Goal: Information Seeking & Learning: Learn about a topic

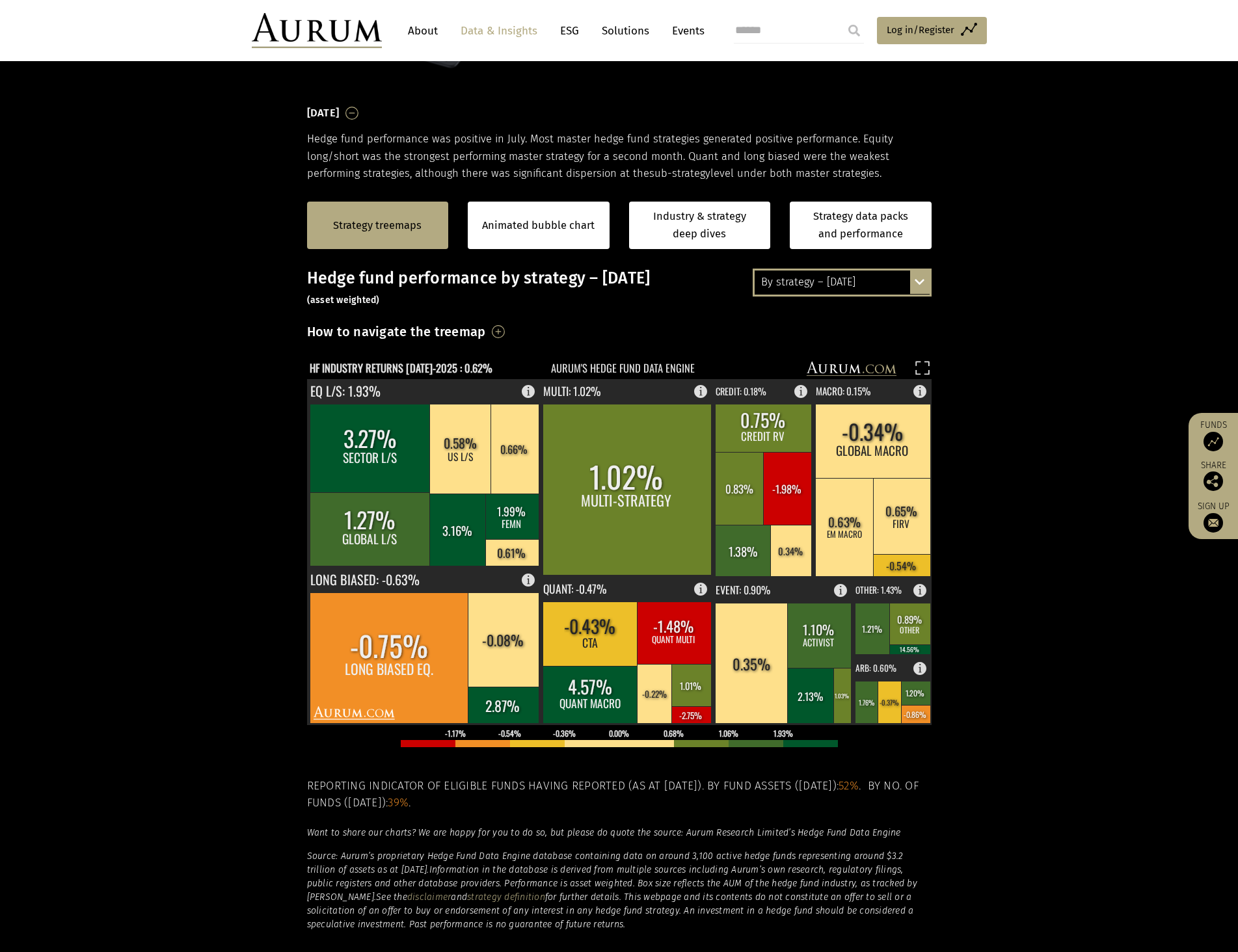
scroll to position [325, 0]
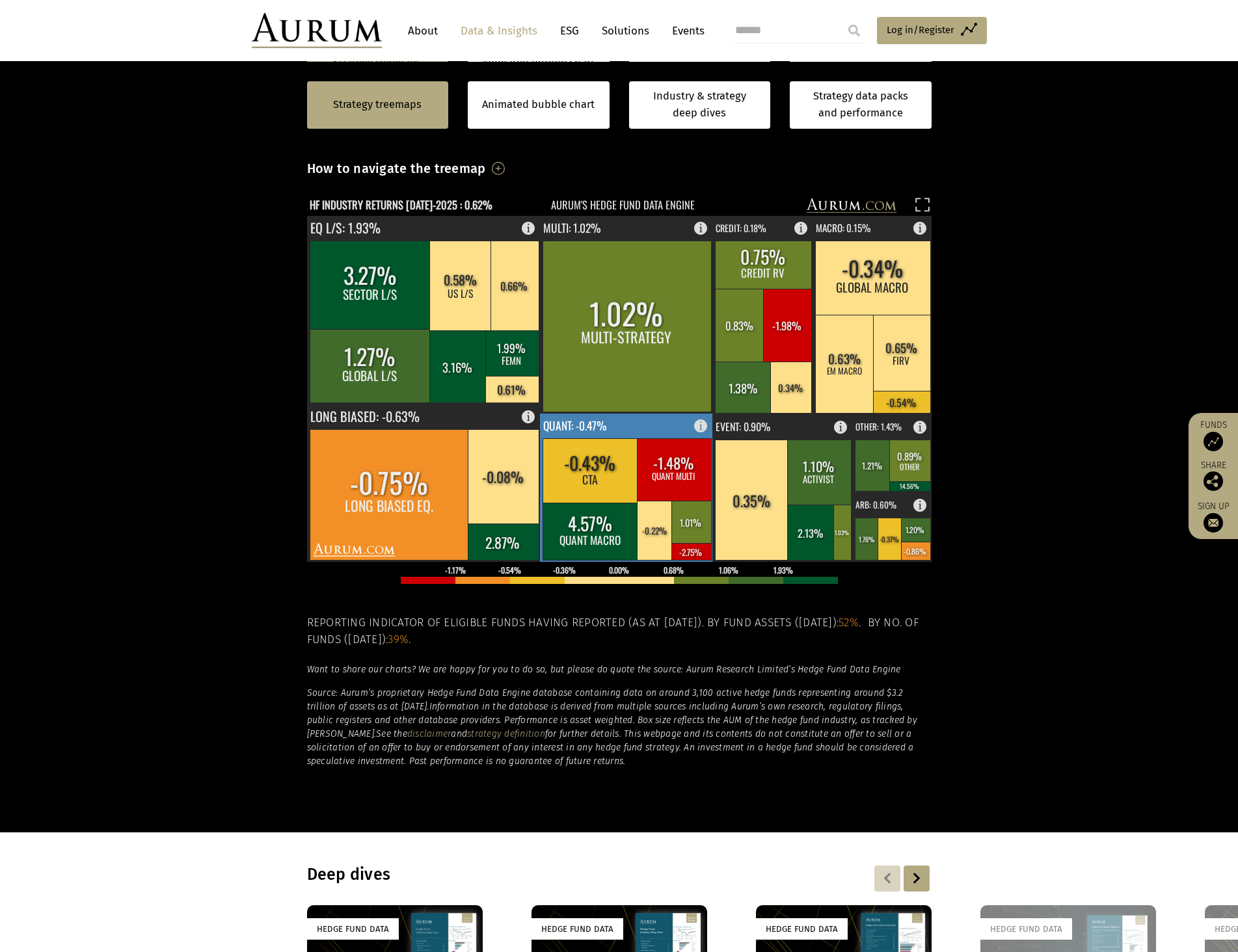
click at [665, 431] on rect at bounding box center [626, 488] width 174 height 148
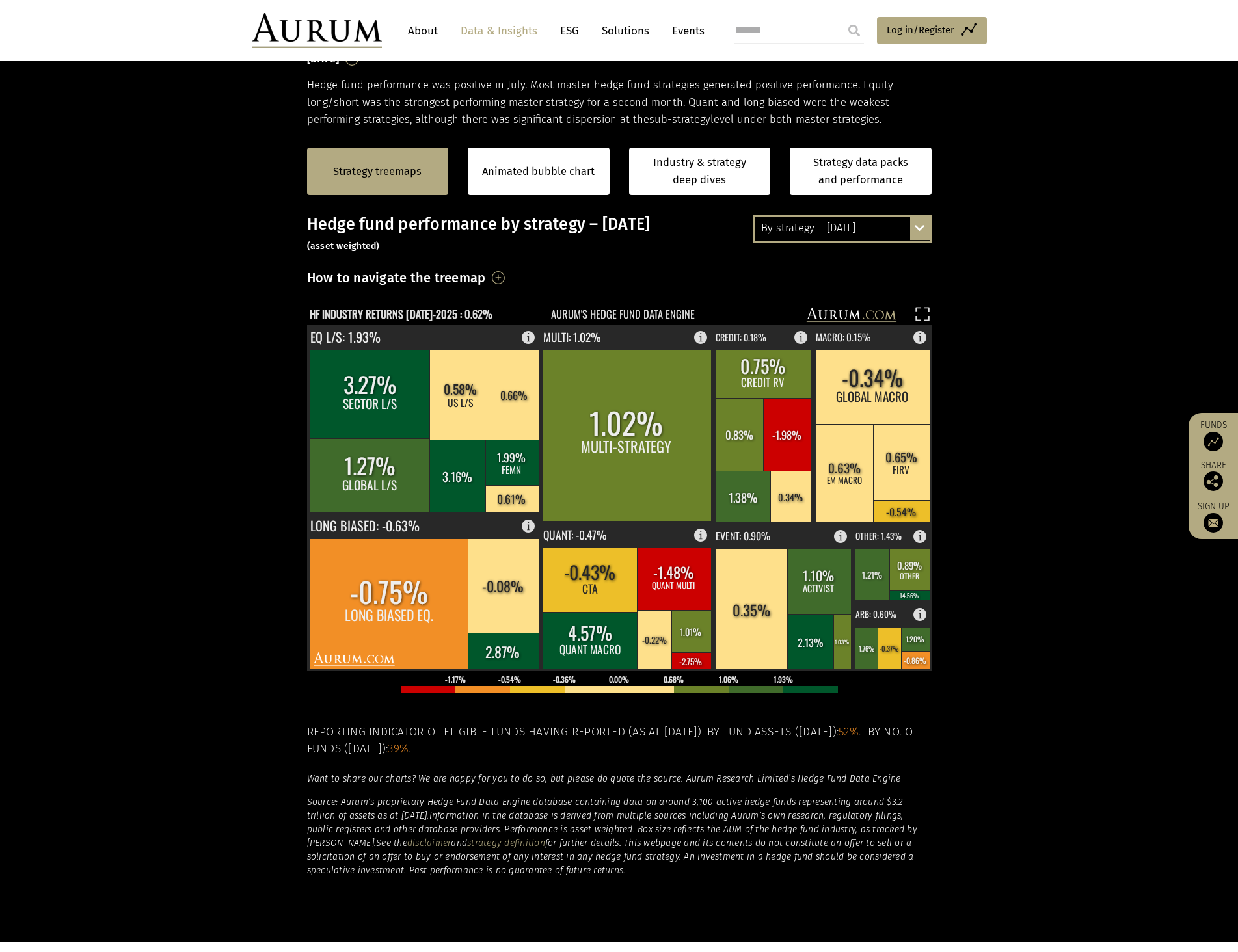
scroll to position [195, 0]
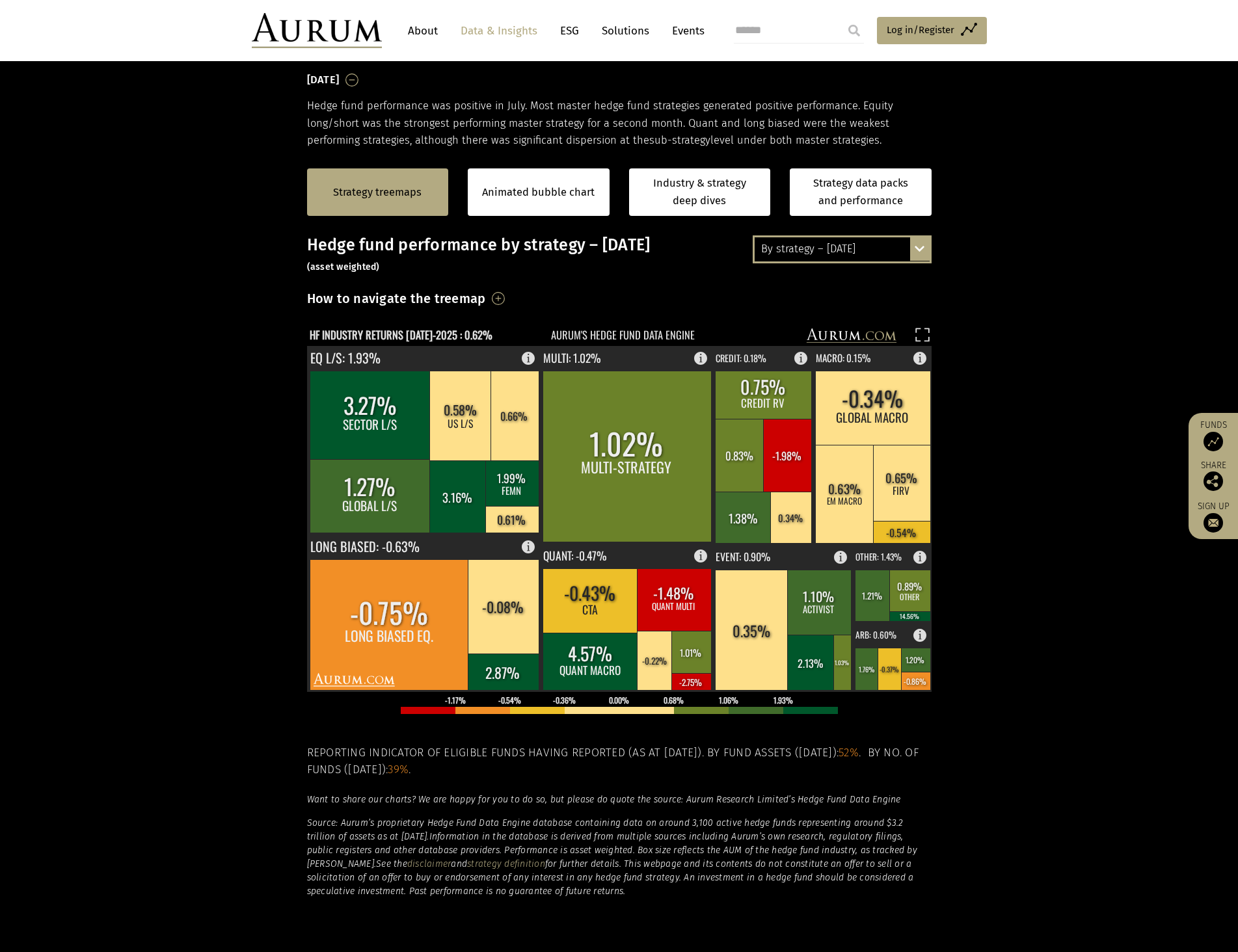
click at [919, 247] on div "By strategy – July 2025 By strategy – July 2025 By strategy – year to date 2016…" at bounding box center [843, 249] width 179 height 27
click at [868, 294] on div "By strategy – year to date" at bounding box center [843, 296] width 175 height 23
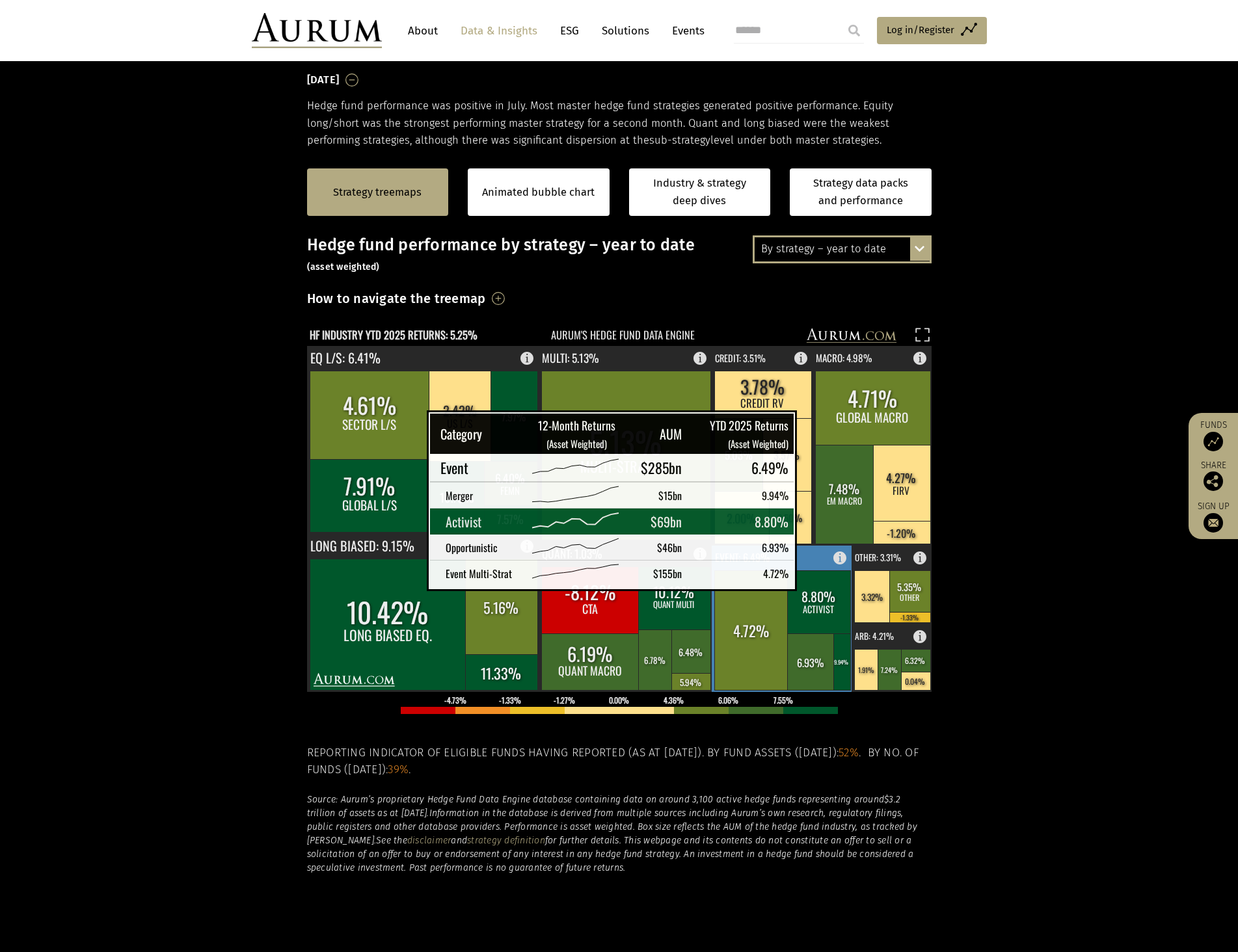
click at [804, 572] on rect at bounding box center [820, 602] width 63 height 63
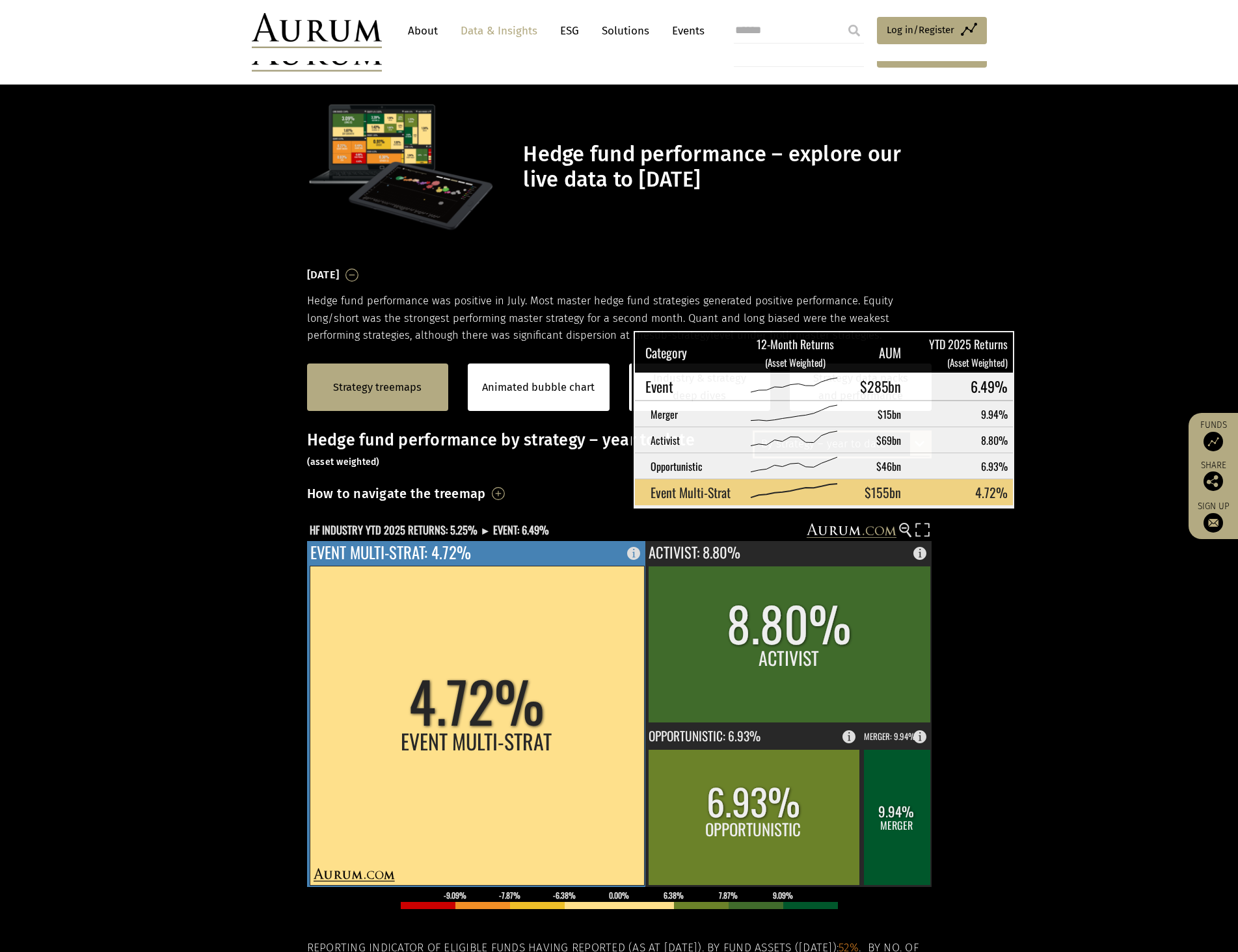
scroll to position [195, 0]
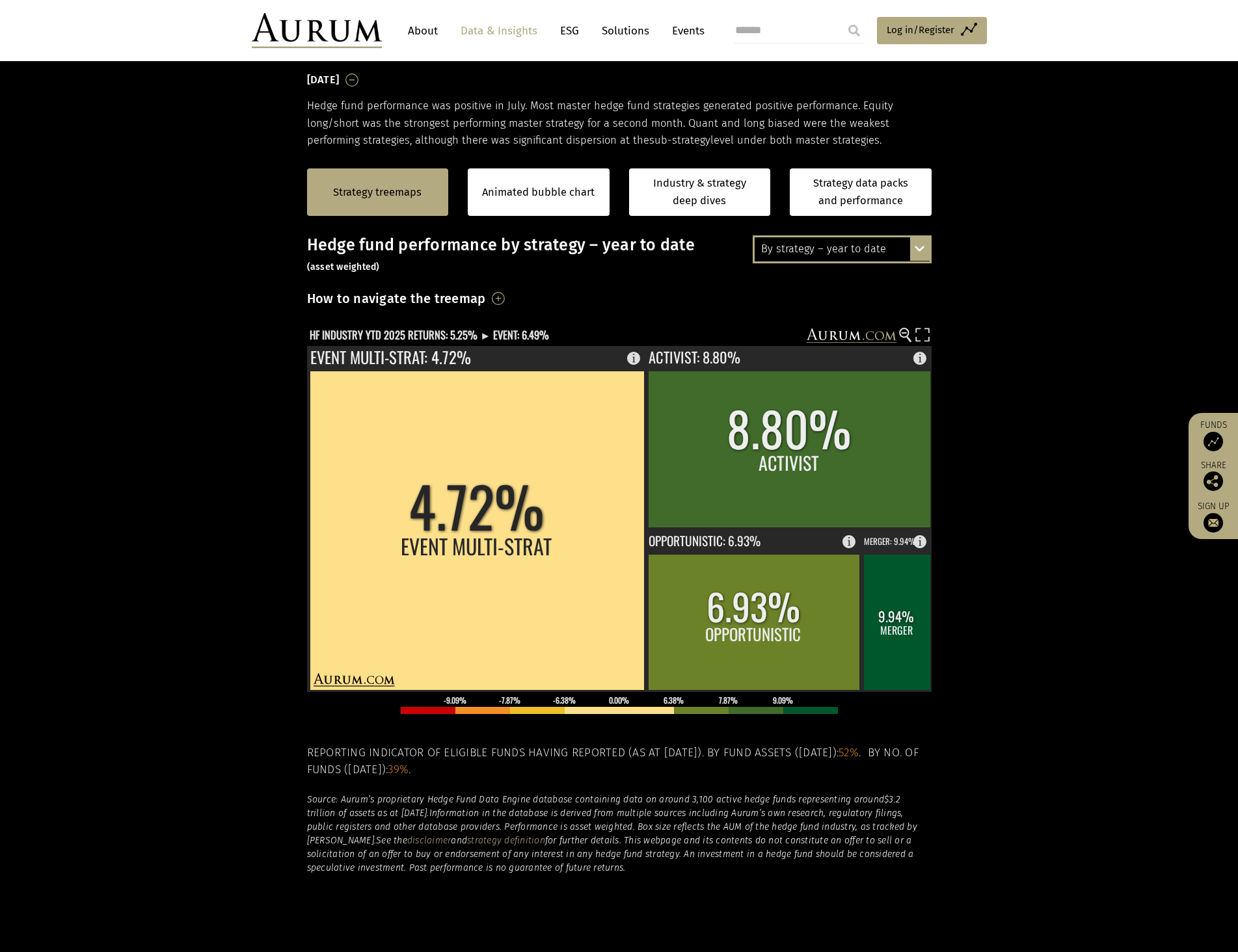
click at [917, 244] on div "By strategy – year to date By strategy – [DATE] By strategy – year to date 2016…" at bounding box center [843, 249] width 179 height 27
click at [818, 318] on div "2016 – [DATE]" at bounding box center [843, 320] width 175 height 23
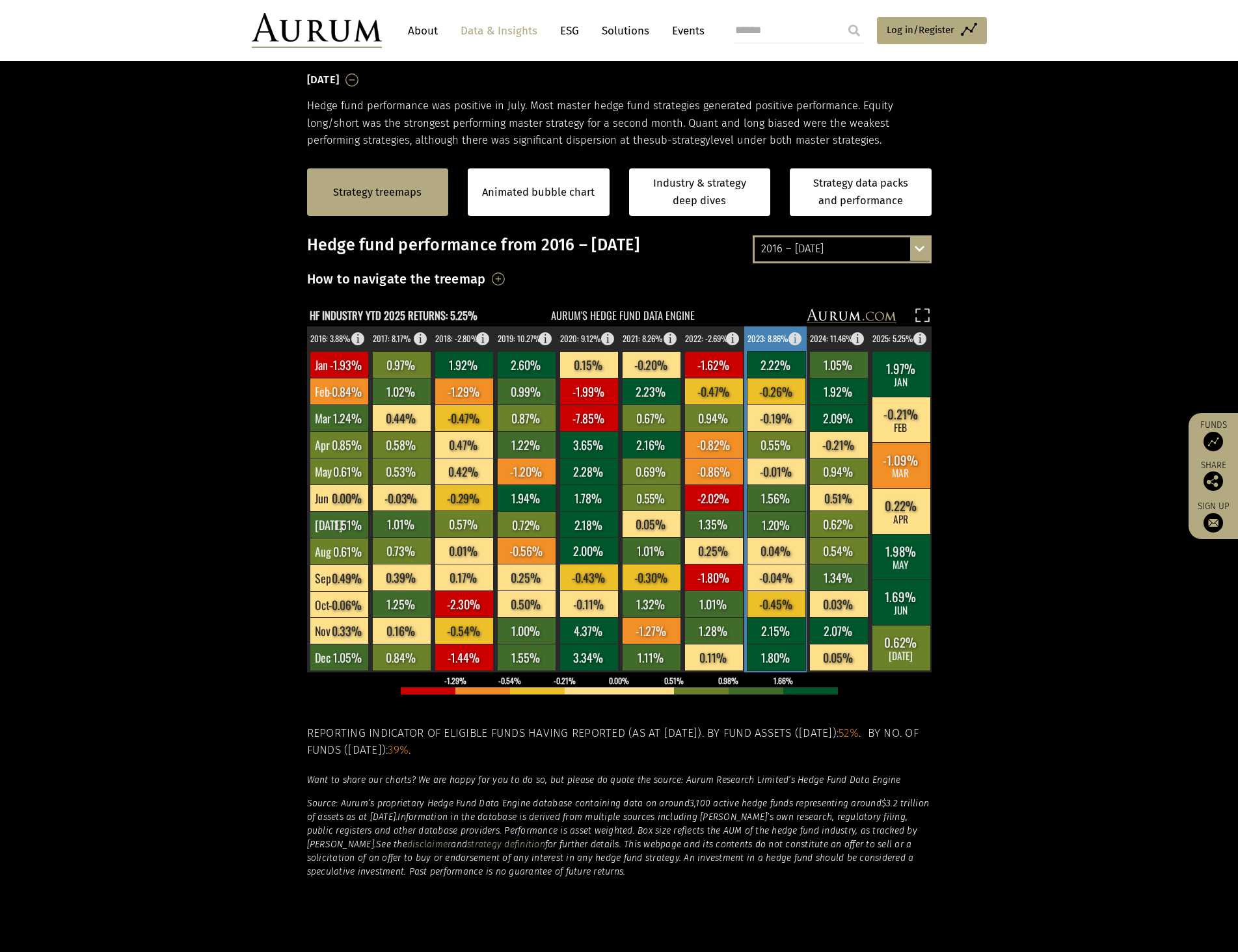
click at [770, 596] on rect at bounding box center [776, 604] width 59 height 27
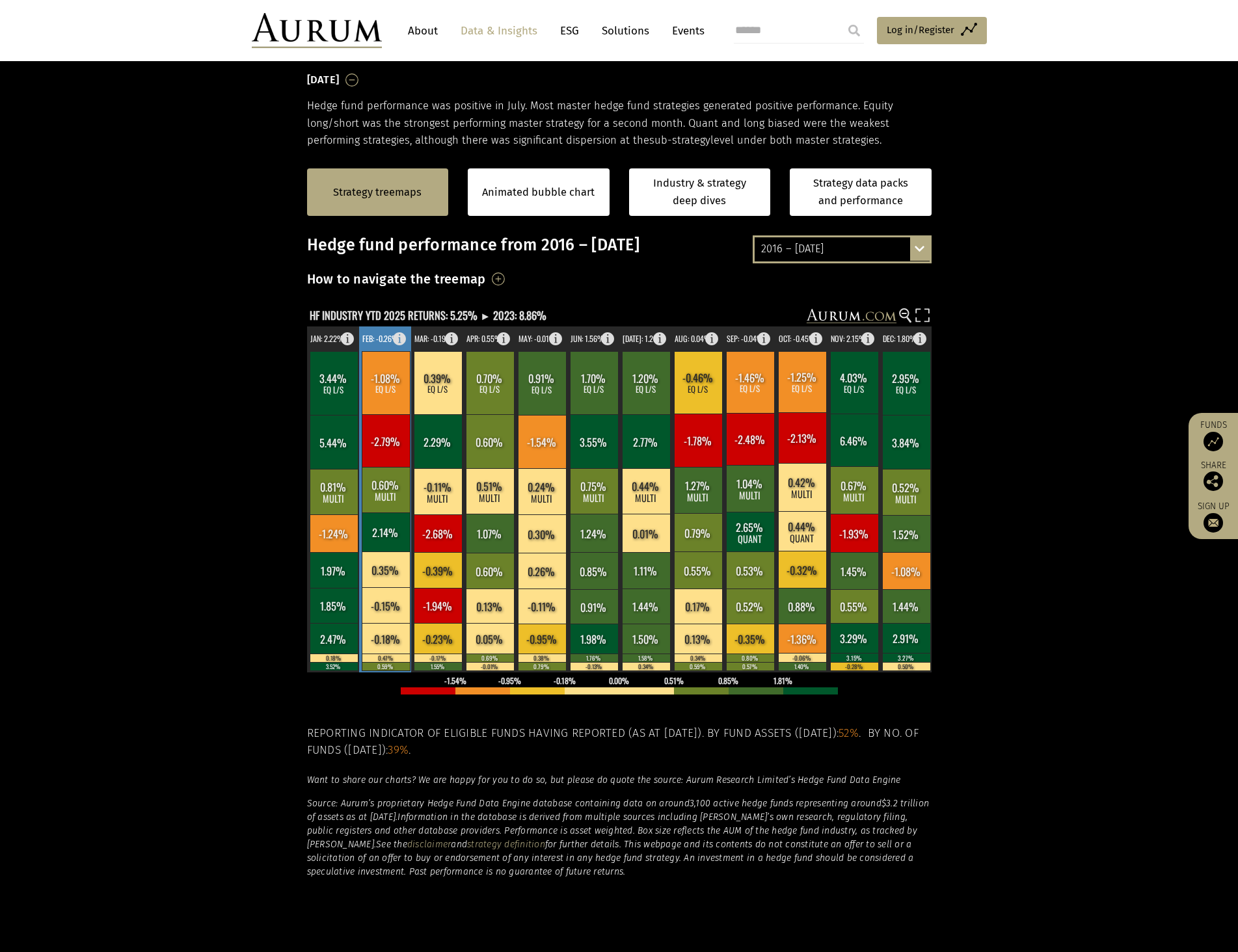
click at [384, 596] on rect at bounding box center [386, 605] width 48 height 36
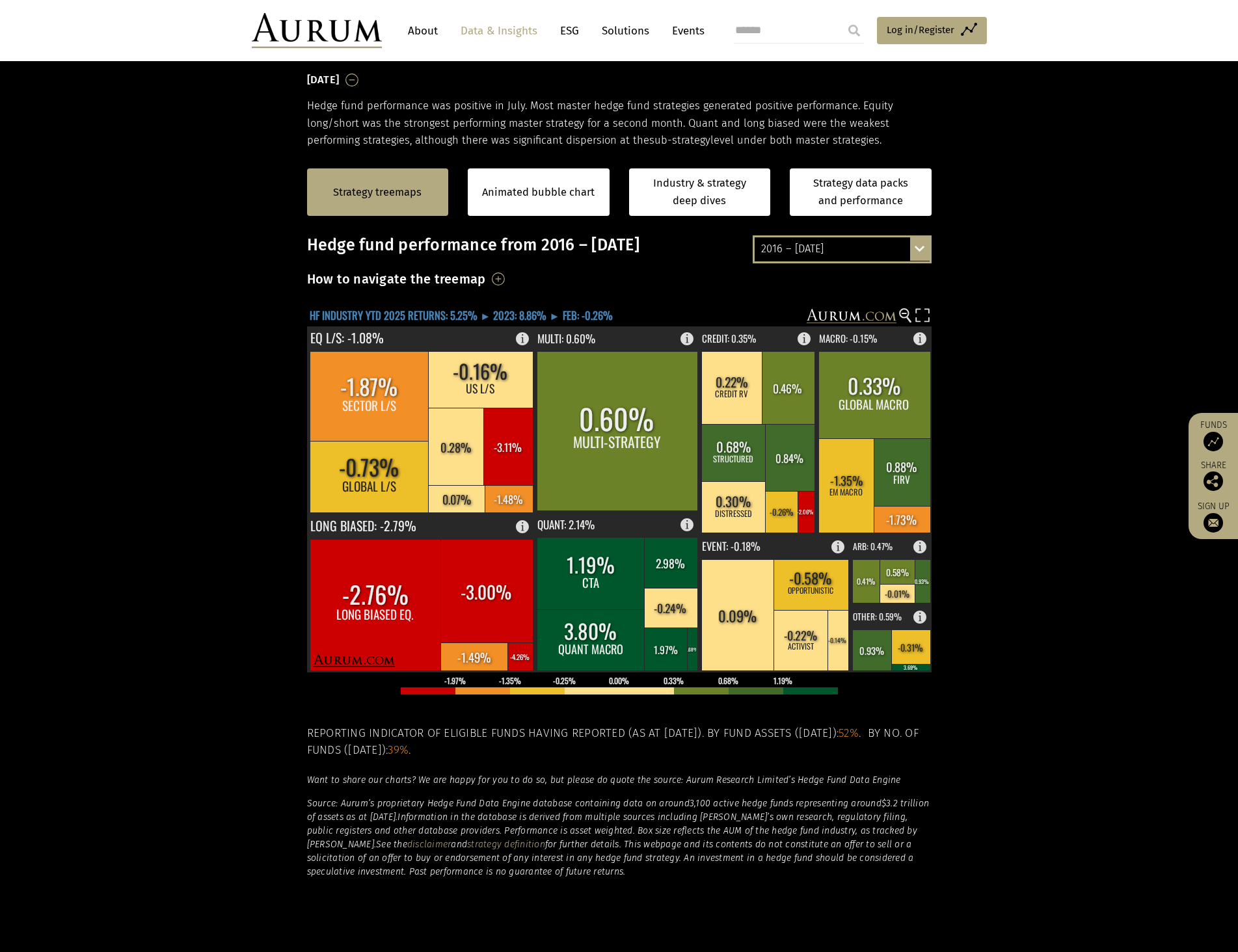
click at [594, 316] on text "HF INDUSTRY YTD 2025 RETURNS: 5.25% ► 2023: 8.86% ► FEB: -0.26%" at bounding box center [461, 314] width 303 height 16
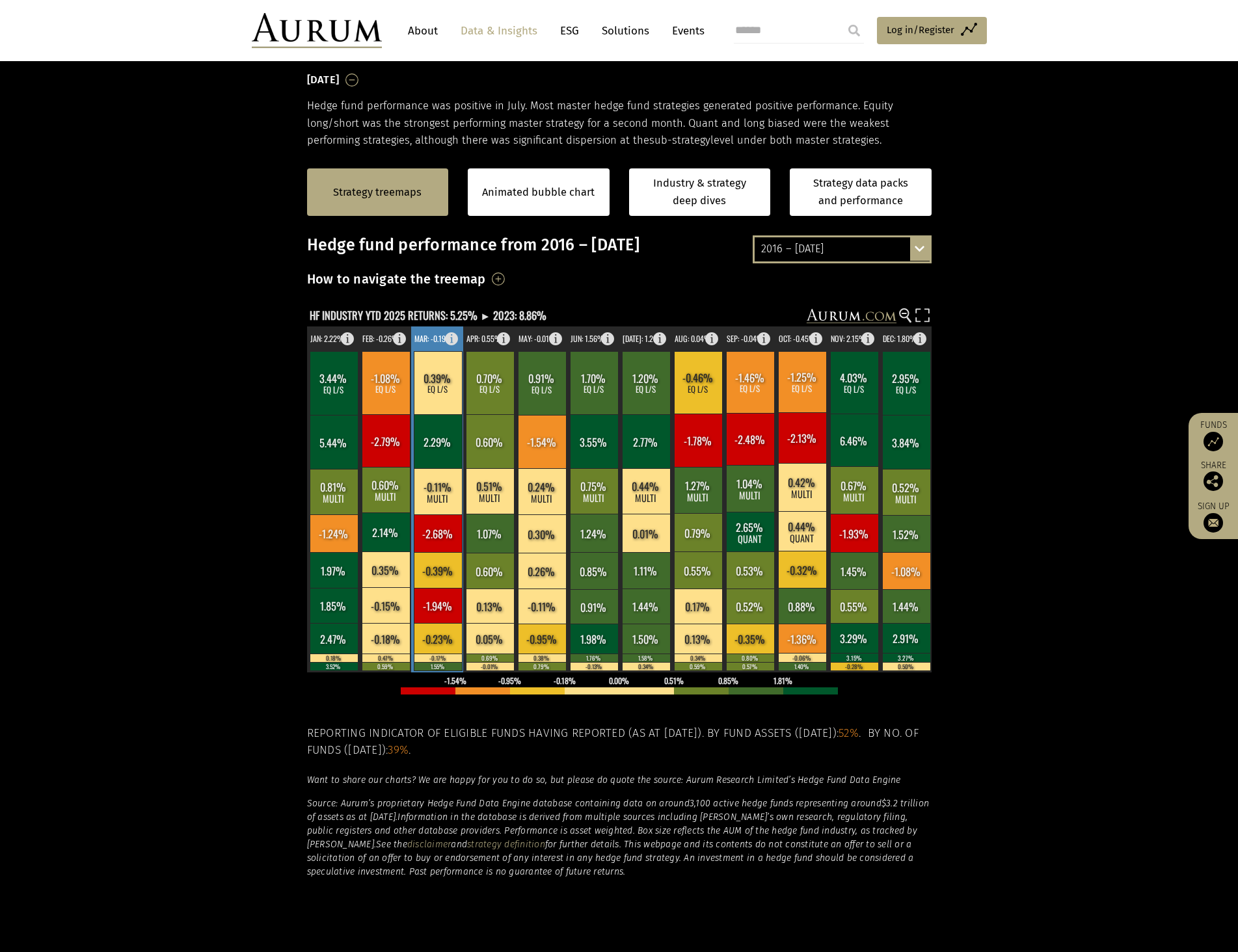
click at [443, 515] on rect at bounding box center [438, 533] width 48 height 38
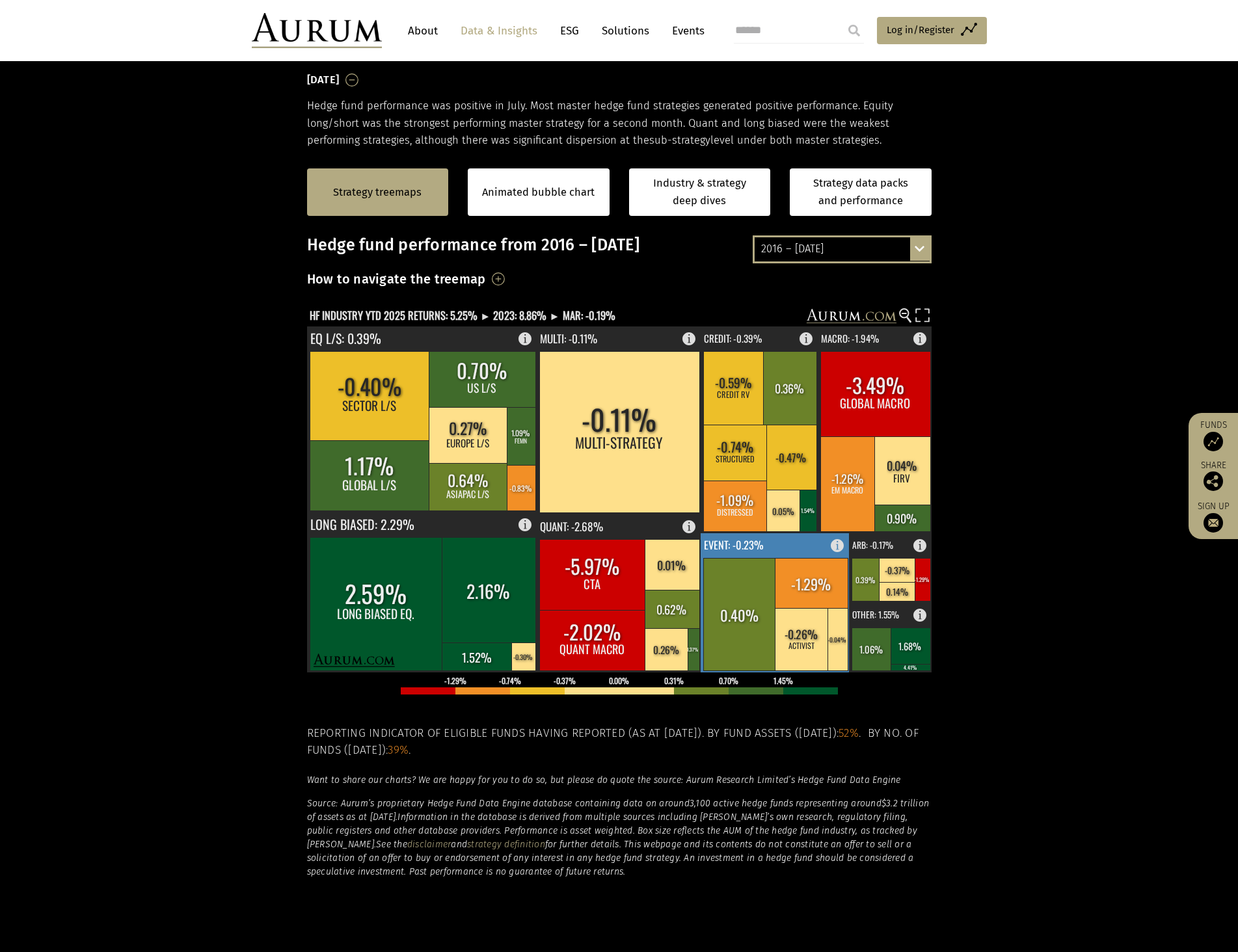
click at [775, 567] on rect at bounding box center [812, 583] width 73 height 50
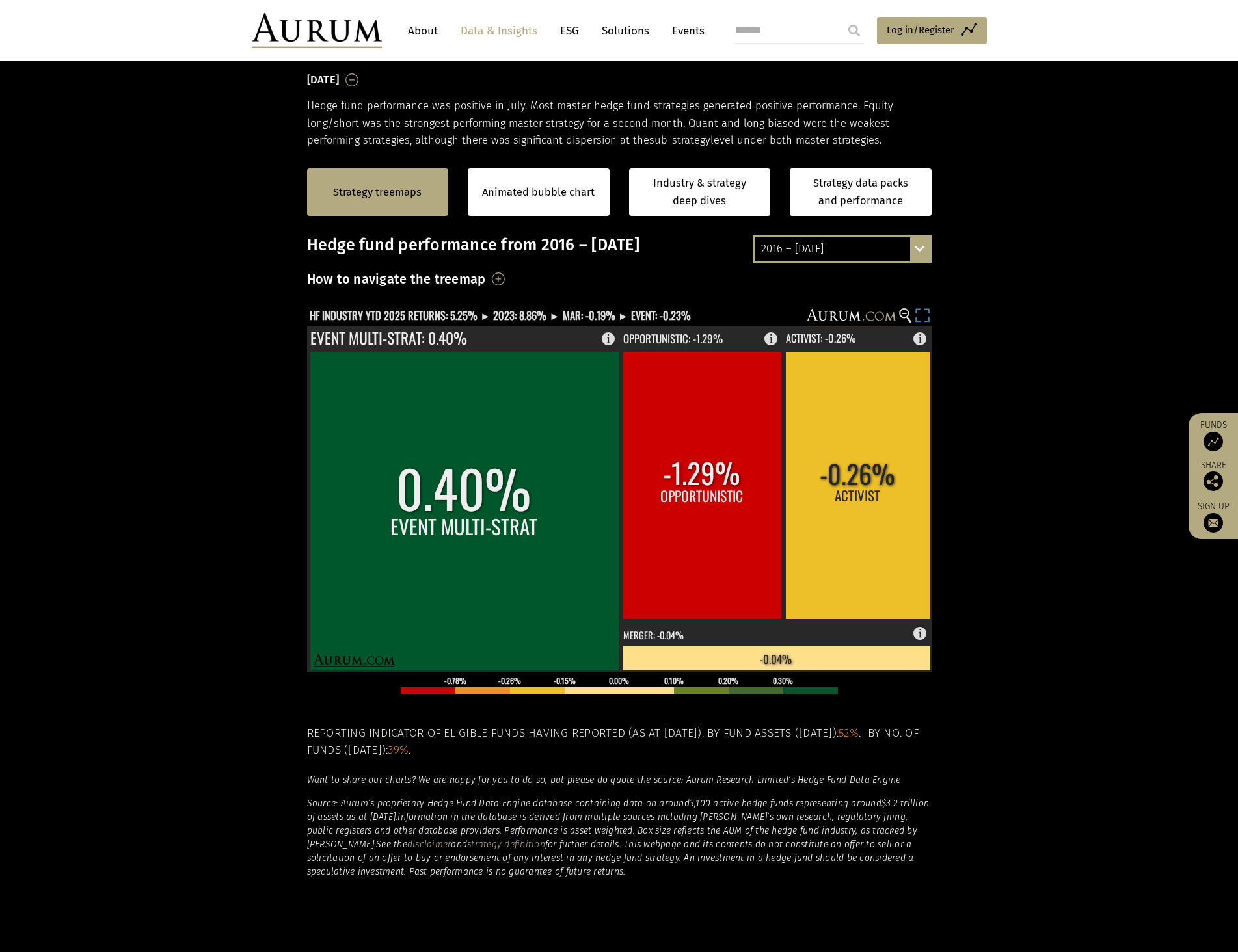
click at [919, 310] on icon at bounding box center [919, 311] width 4 height 4
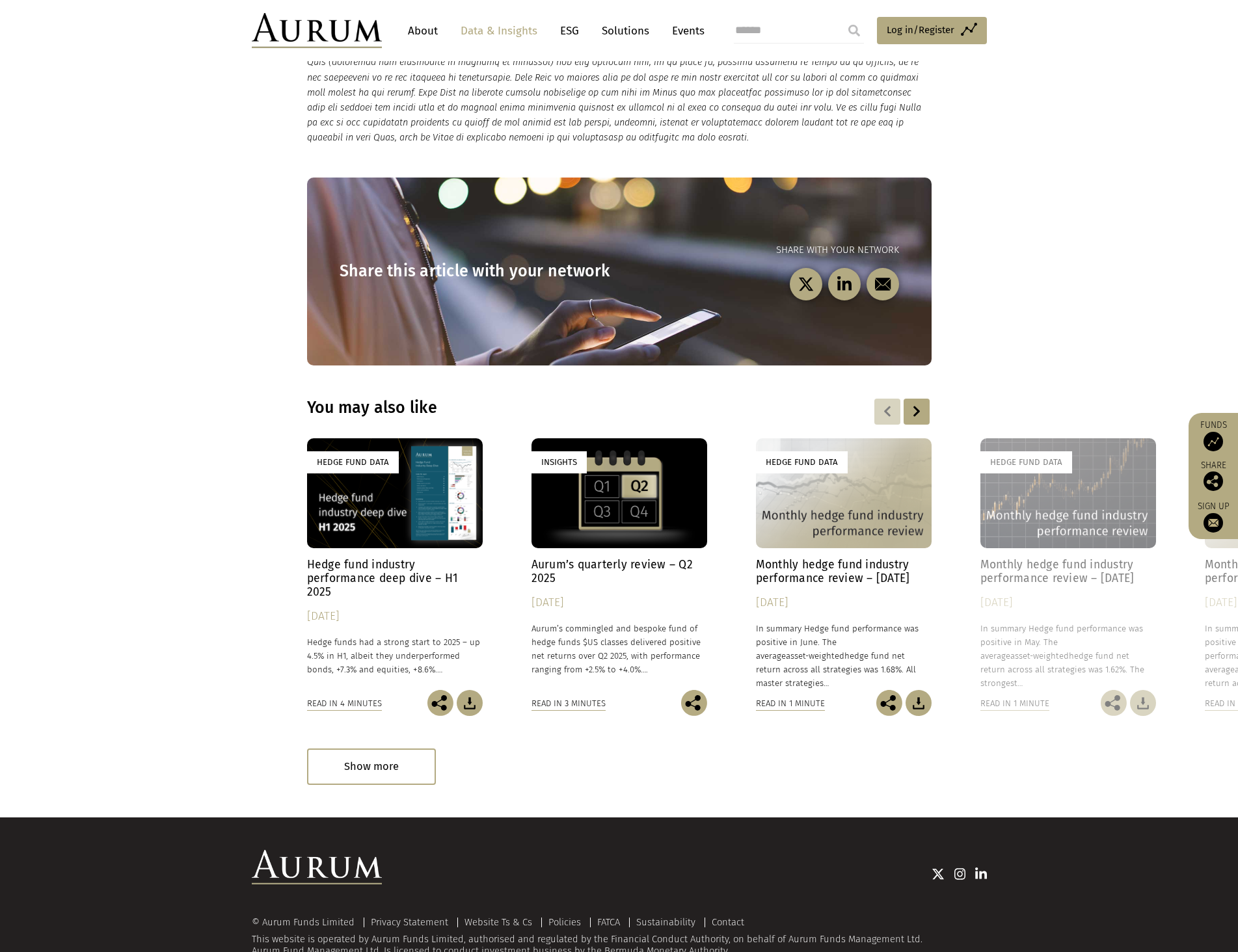
scroll to position [1556, 0]
